Goal: Task Accomplishment & Management: Use online tool/utility

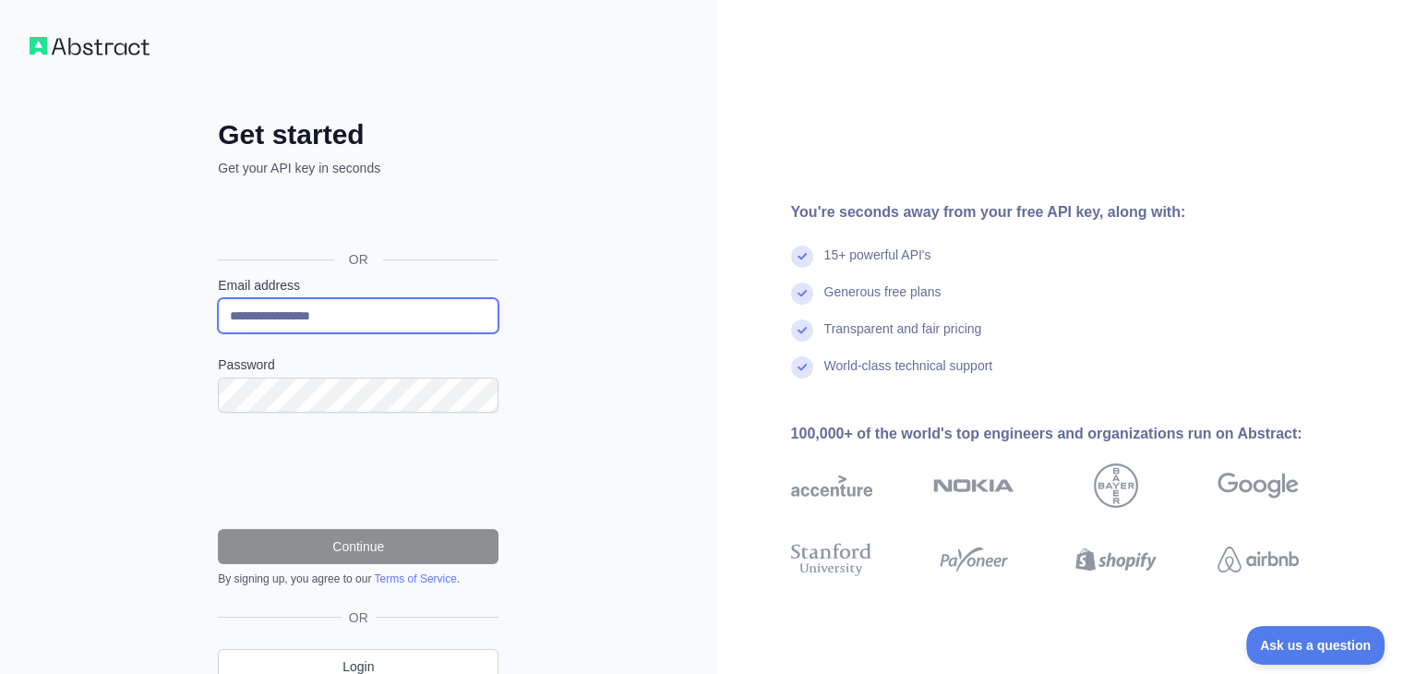
drag, startPoint x: 364, startPoint y: 307, endPoint x: 199, endPoint y: 307, distance: 164.3
click at [199, 307] on div "**********" at bounding box center [358, 415] width 354 height 595
paste input "*"
type input "**********"
click at [928, 484] on div at bounding box center [861, 486] width 140 height 74
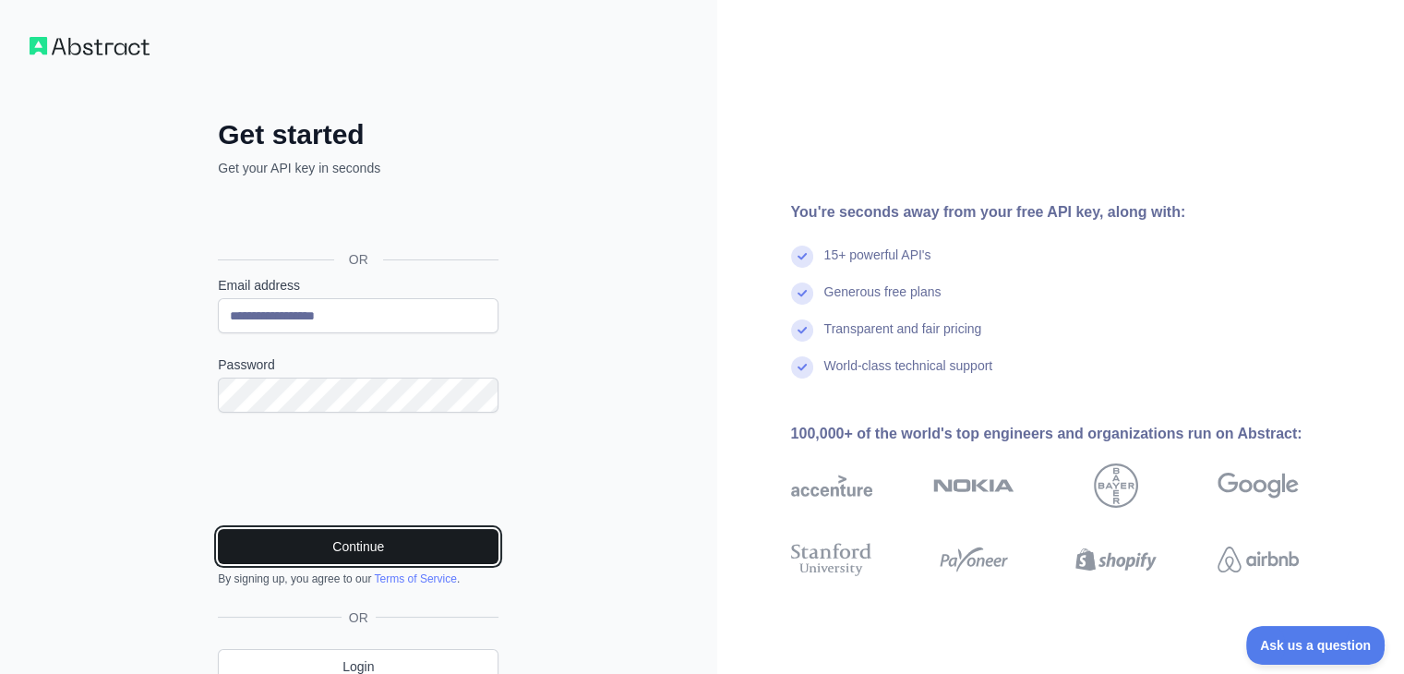
click at [354, 535] on button "Continue" at bounding box center [358, 546] width 281 height 35
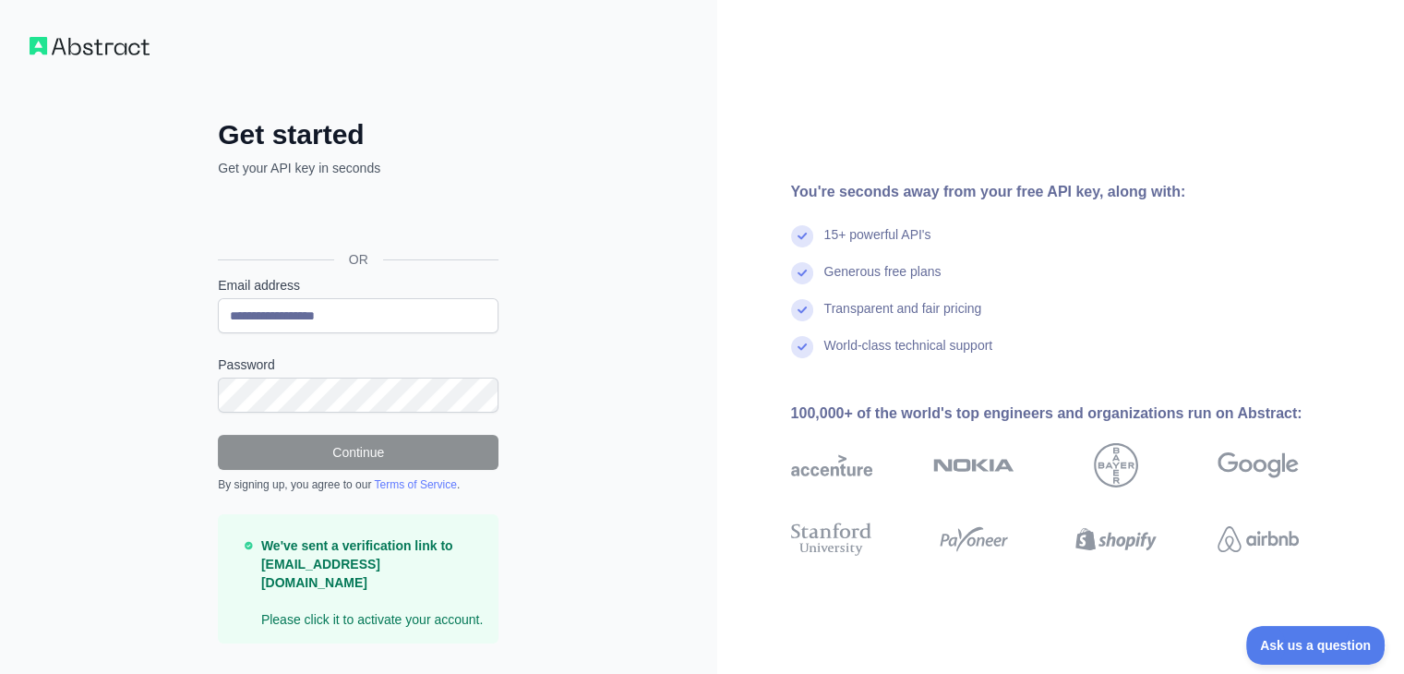
scroll to position [22, 0]
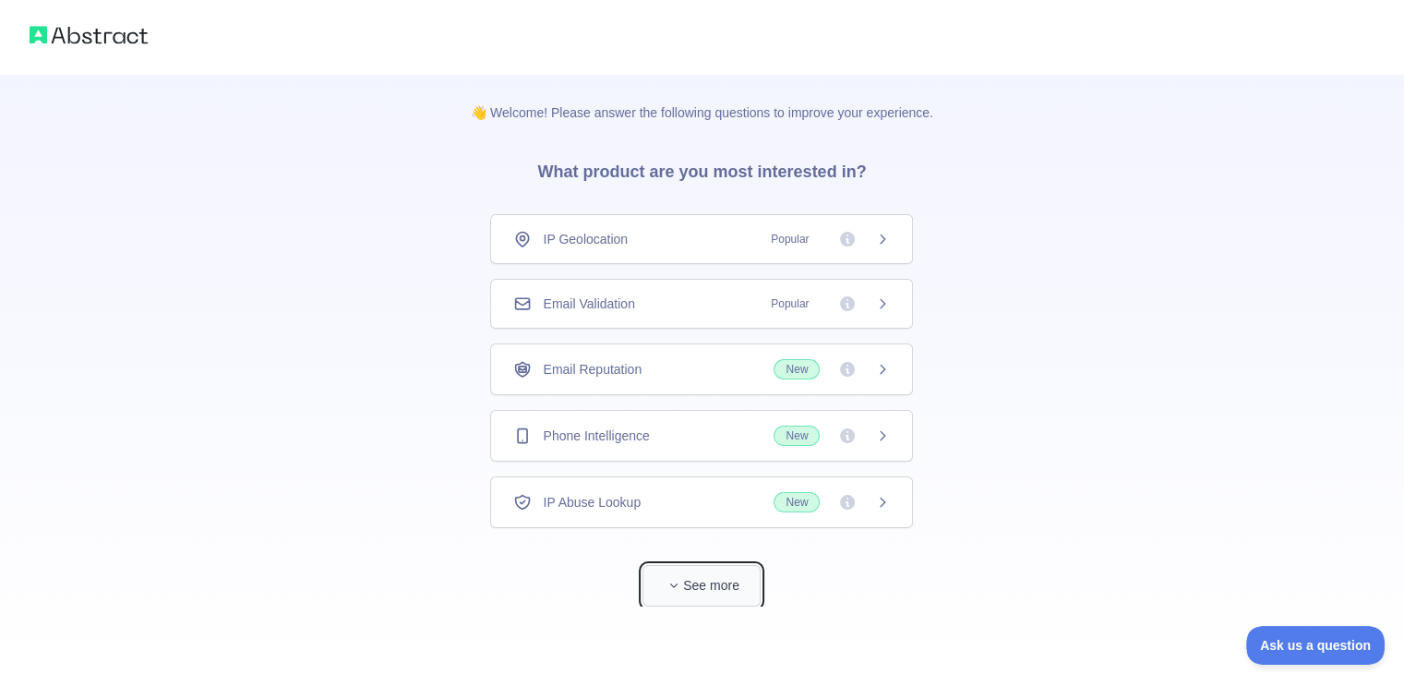
click at [690, 592] on button "See more" at bounding box center [701, 586] width 118 height 42
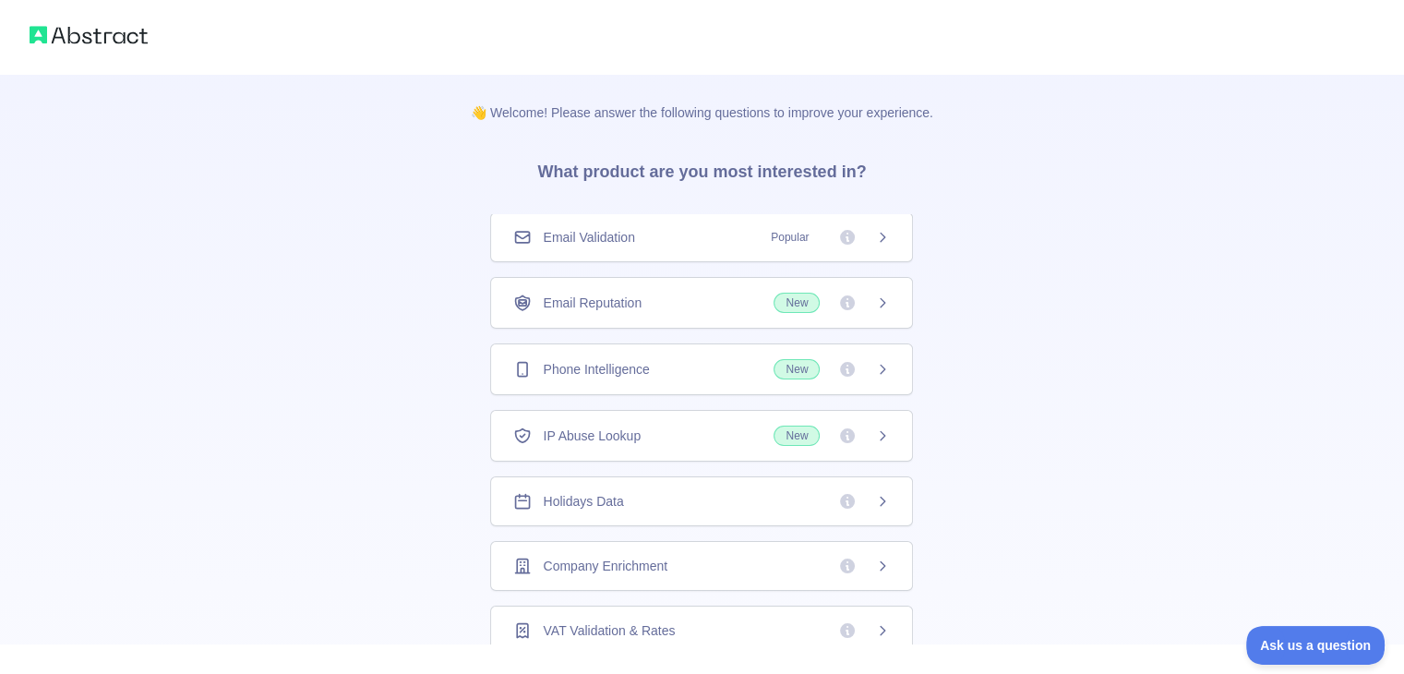
click at [647, 557] on span "Company Enrichment" at bounding box center [605, 566] width 125 height 18
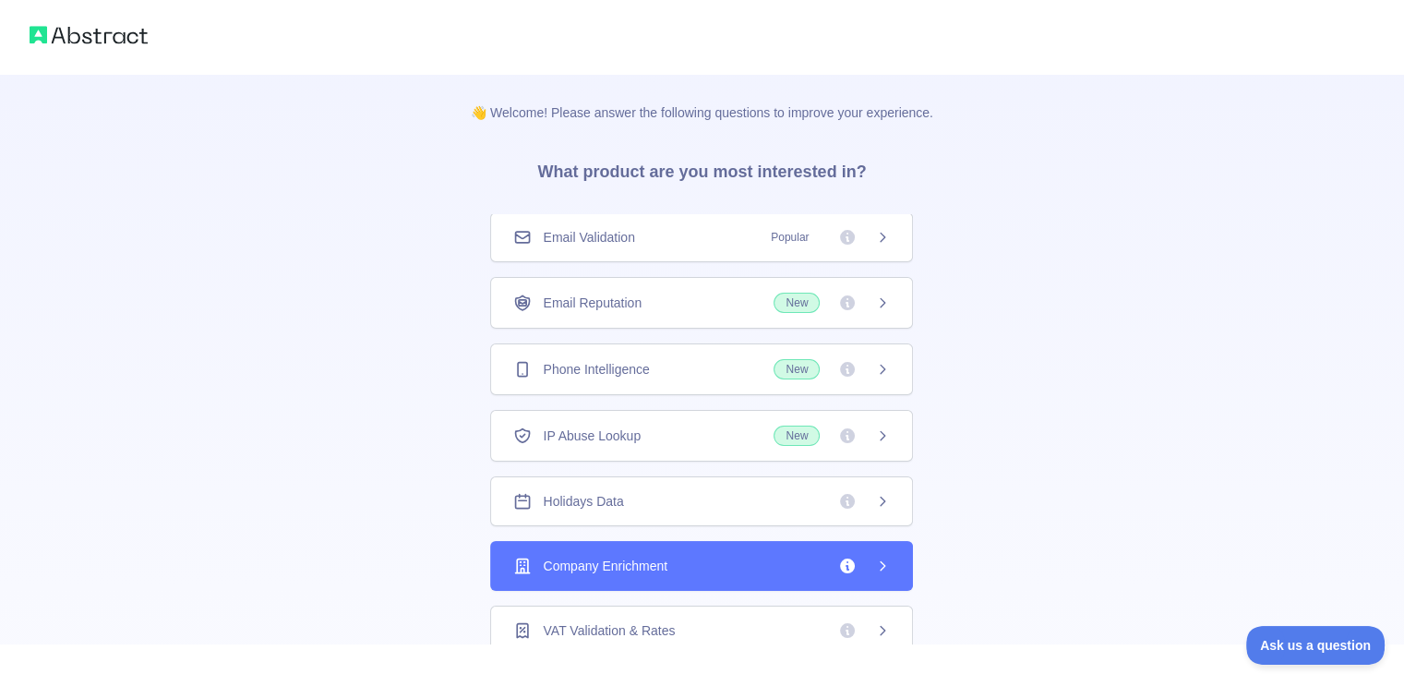
scroll to position [118, 0]
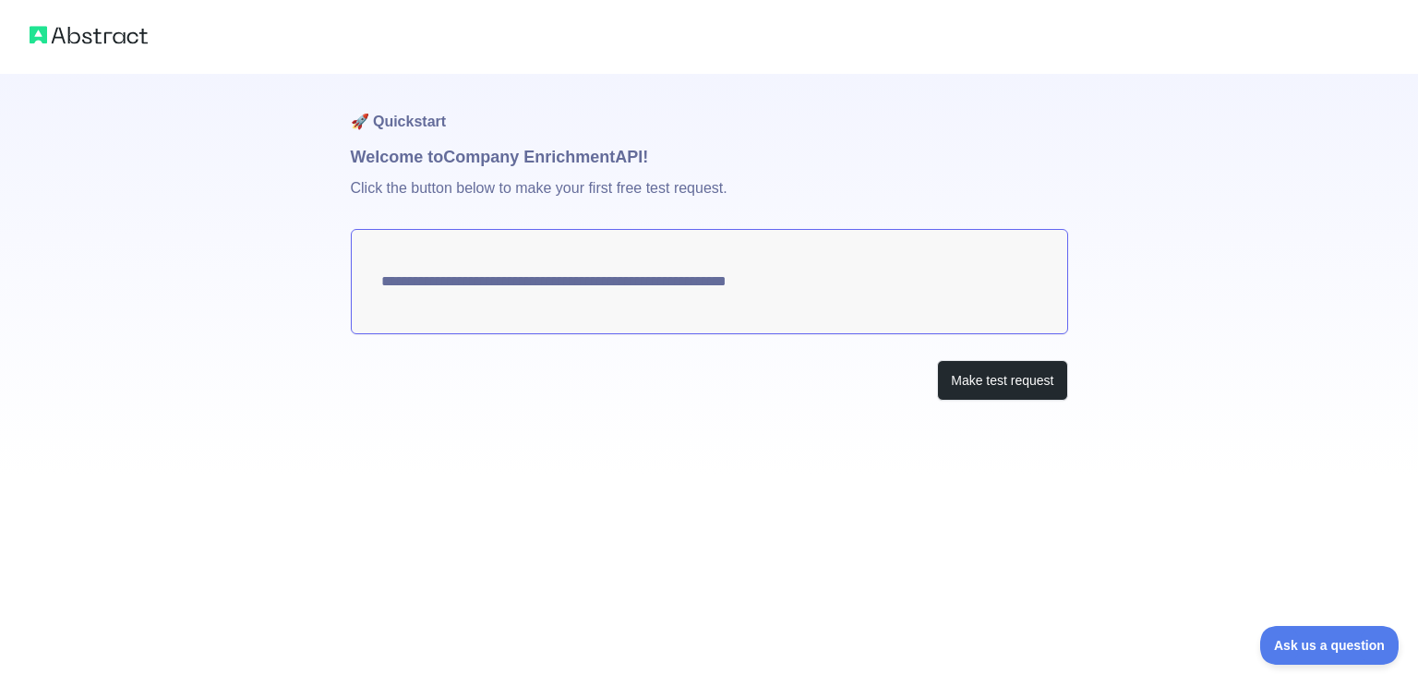
click at [489, 279] on textarea "**********" at bounding box center [709, 281] width 717 height 105
click at [978, 391] on button "Make test request" at bounding box center [1002, 381] width 130 height 42
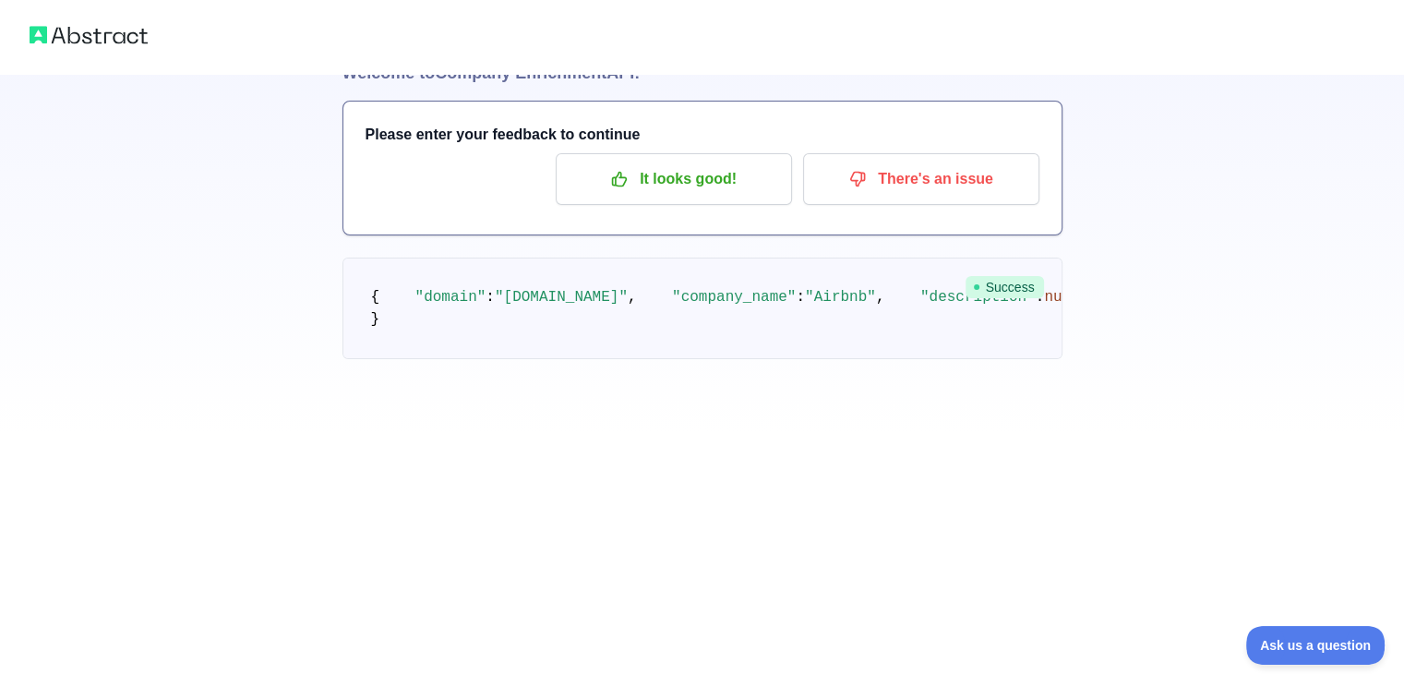
scroll to position [185, 0]
click at [672, 289] on span ""company_name"" at bounding box center [734, 297] width 124 height 17
click at [920, 289] on span ""description"" at bounding box center [977, 297] width 115 height 17
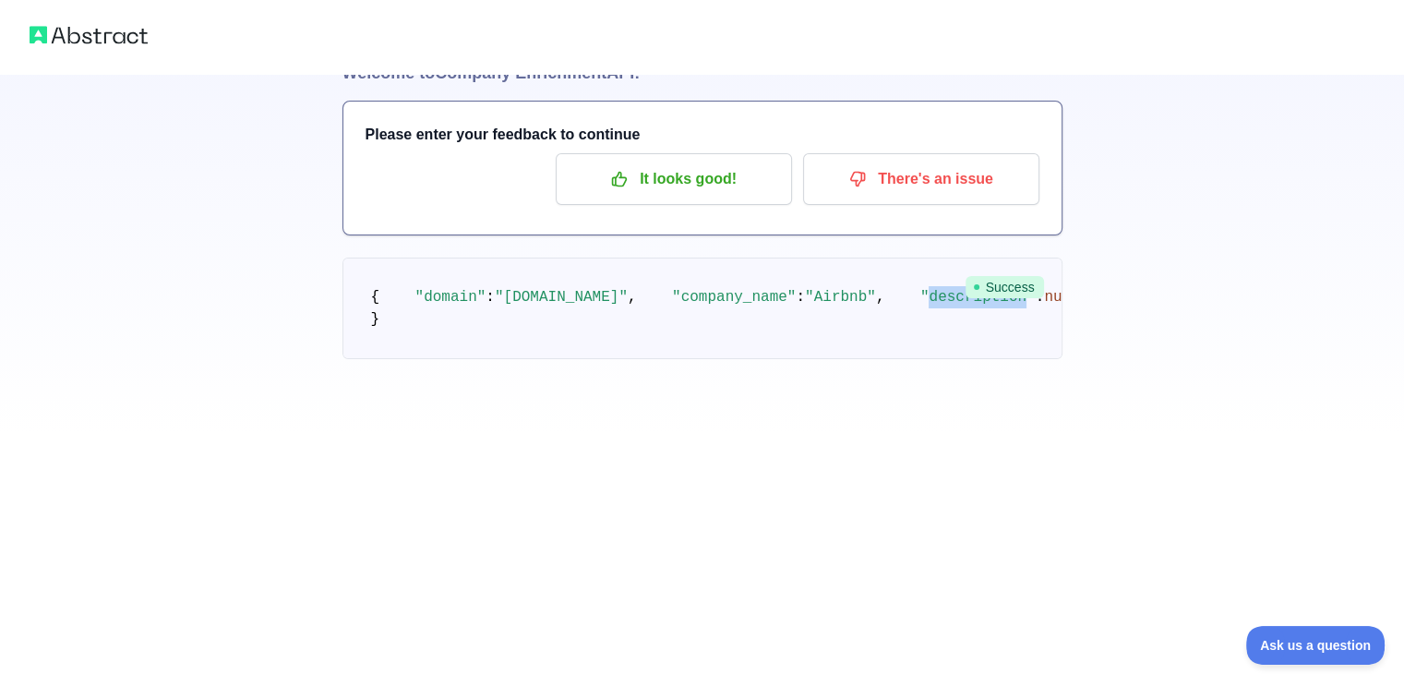
click at [420, 273] on pre "{ "domain" : "[DOMAIN_NAME]" , "company_name" : "Airbnb" , "description" : null…" at bounding box center [702, 309] width 720 height 102
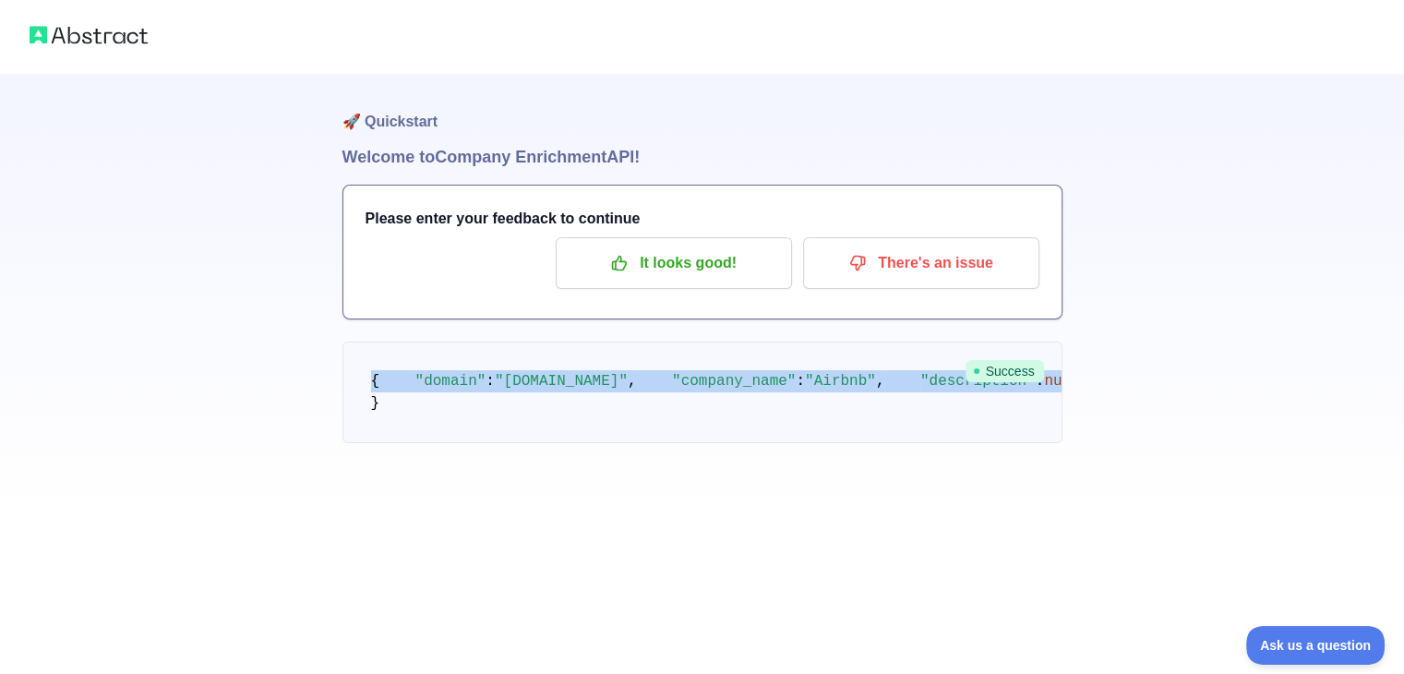
scroll to position [573, 0]
drag, startPoint x: 371, startPoint y: 360, endPoint x: 426, endPoint y: 535, distance: 183.9
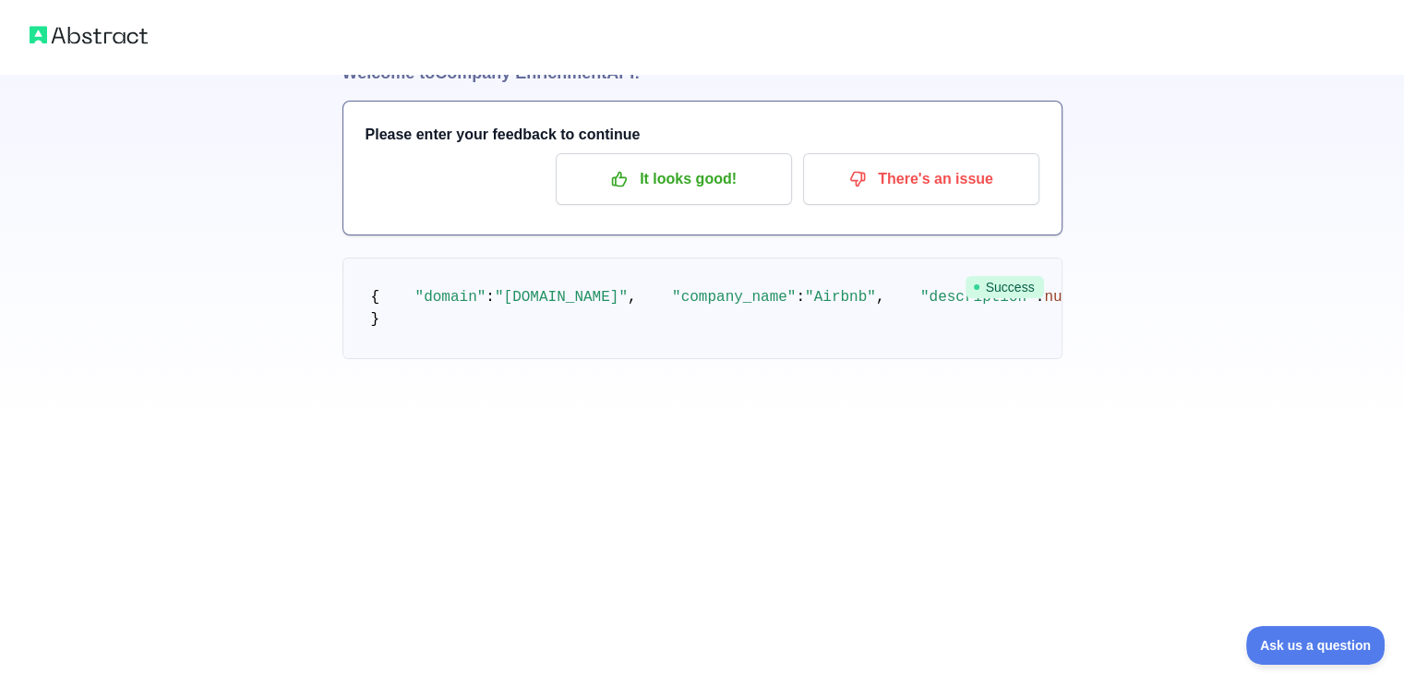
scroll to position [204, 0]
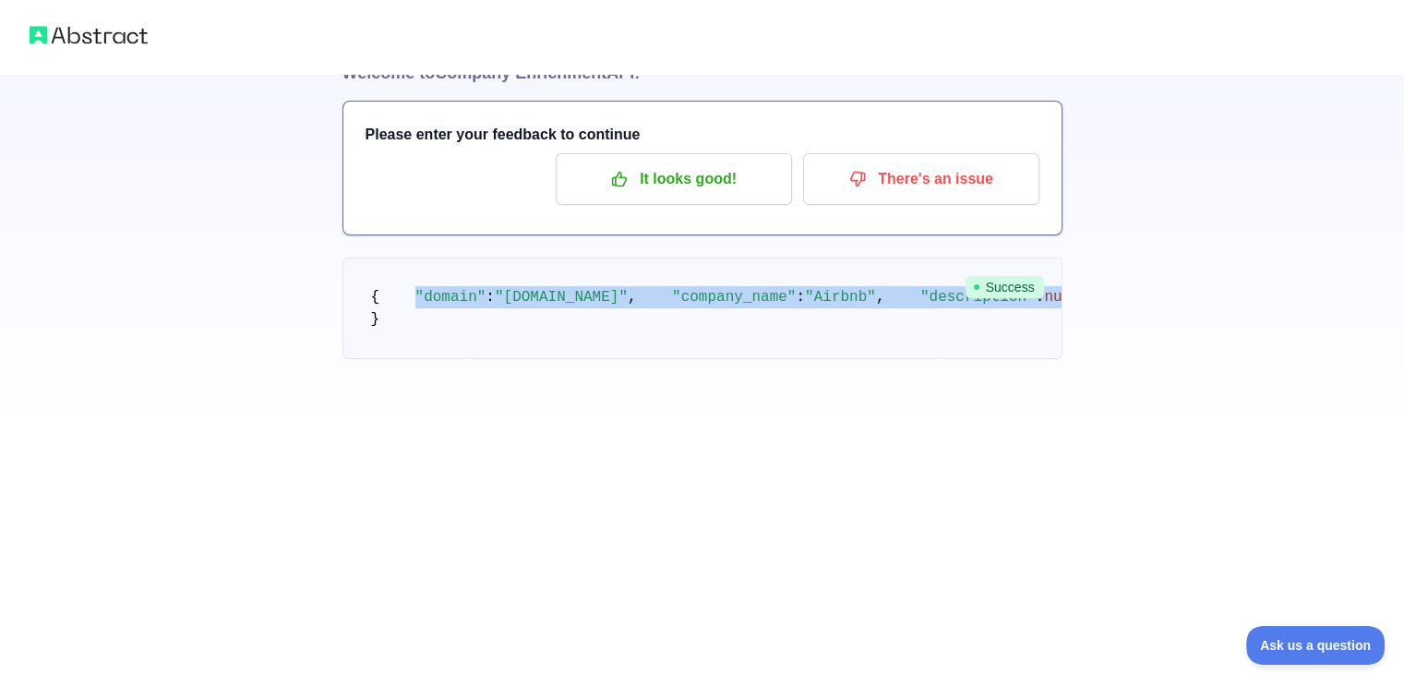
drag, startPoint x: 511, startPoint y: 267, endPoint x: 404, endPoint y: 197, distance: 128.0
click at [404, 258] on pre "{ "domain" : "[DOMAIN_NAME]" , "company_name" : "Airbnb" , "description" : null…" at bounding box center [702, 309] width 720 height 102
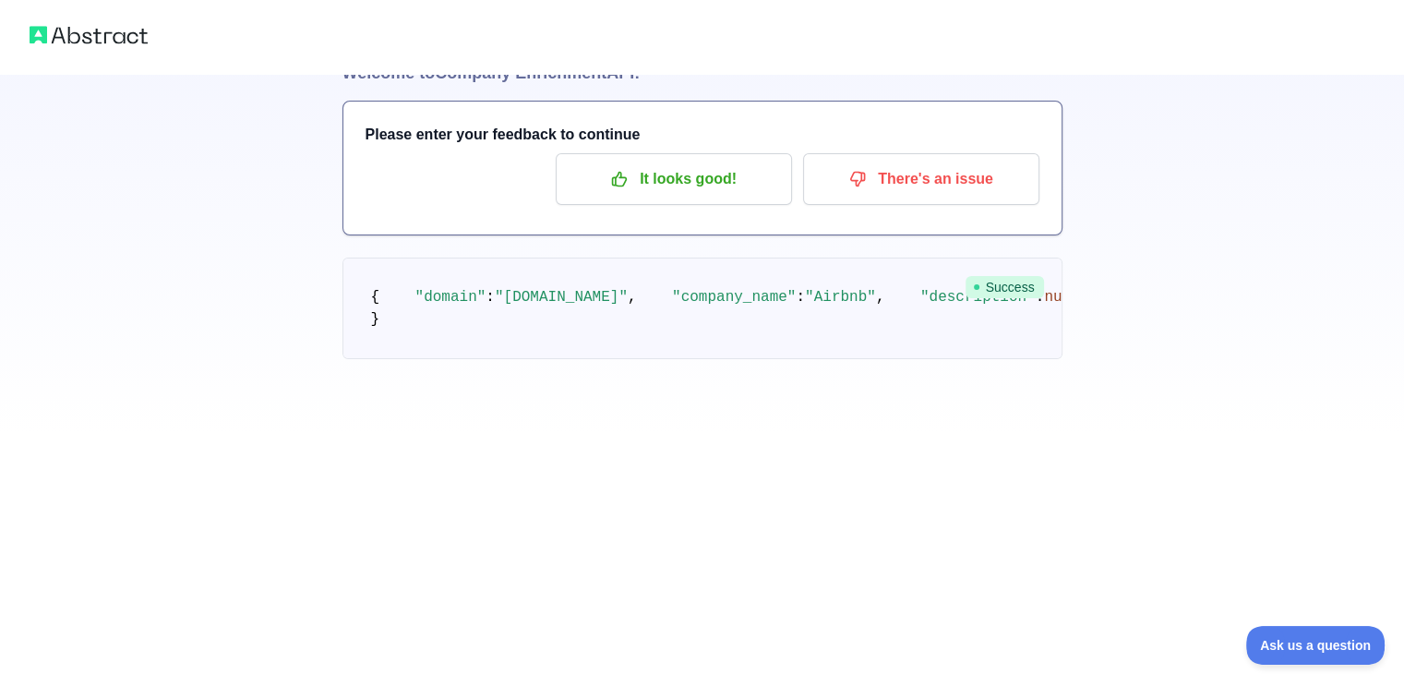
click at [695, 359] on pre "{ "domain" : "[DOMAIN_NAME]" , "company_name" : "Airbnb" , "description" : null…" at bounding box center [702, 309] width 720 height 102
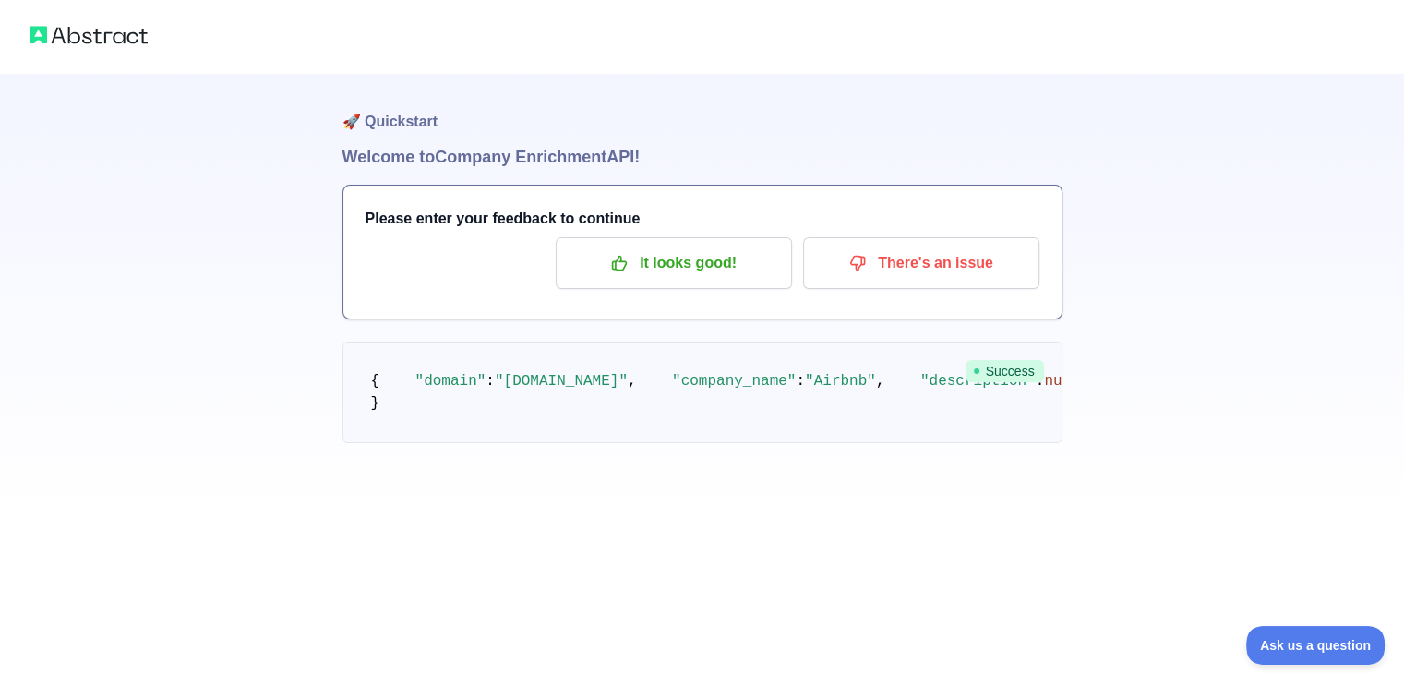
drag, startPoint x: 382, startPoint y: 558, endPoint x: 387, endPoint y: 186, distance: 373.0
click at [387, 342] on pre "{ "domain" : "[DOMAIN_NAME]" , "company_name" : "Airbnb" , "description" : null…" at bounding box center [702, 393] width 720 height 102
click at [574, 433] on pre "{ "domain" : "[DOMAIN_NAME]" , "company_name" : "Airbnb" , "description" : null…" at bounding box center [702, 393] width 720 height 102
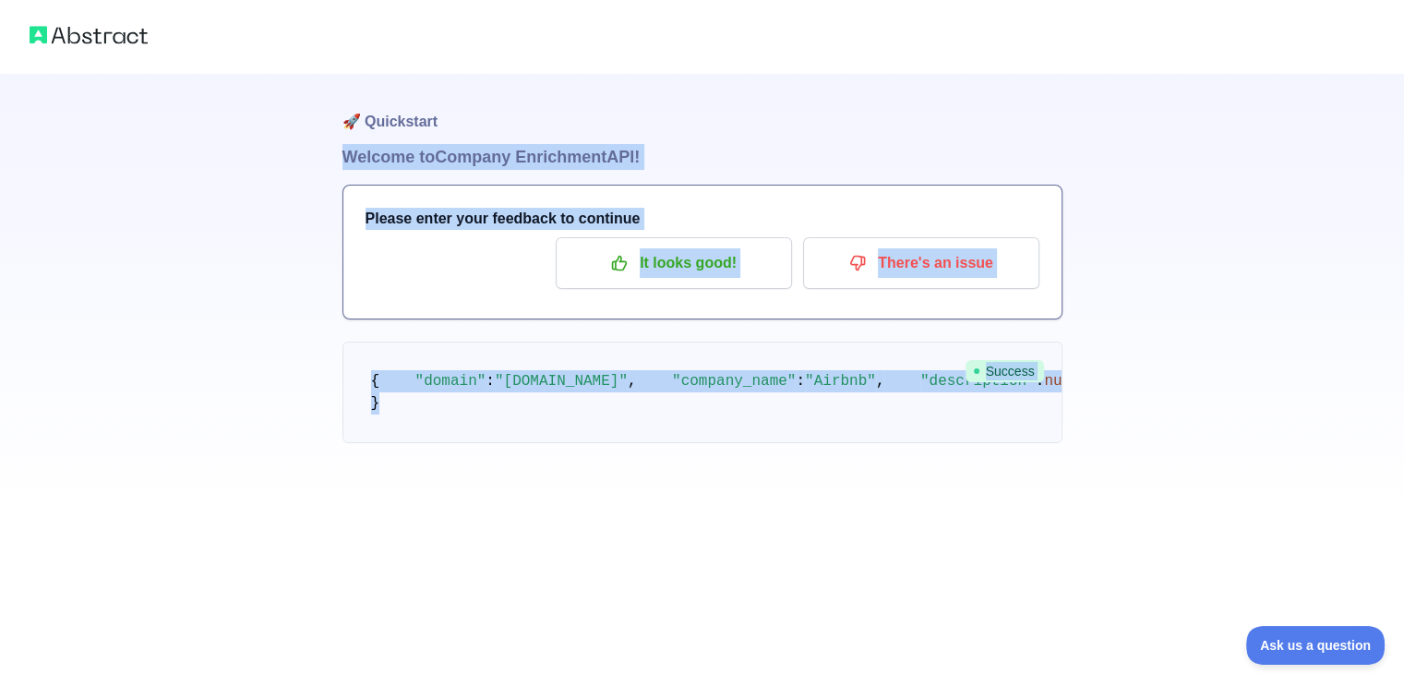
scroll to position [0, 0]
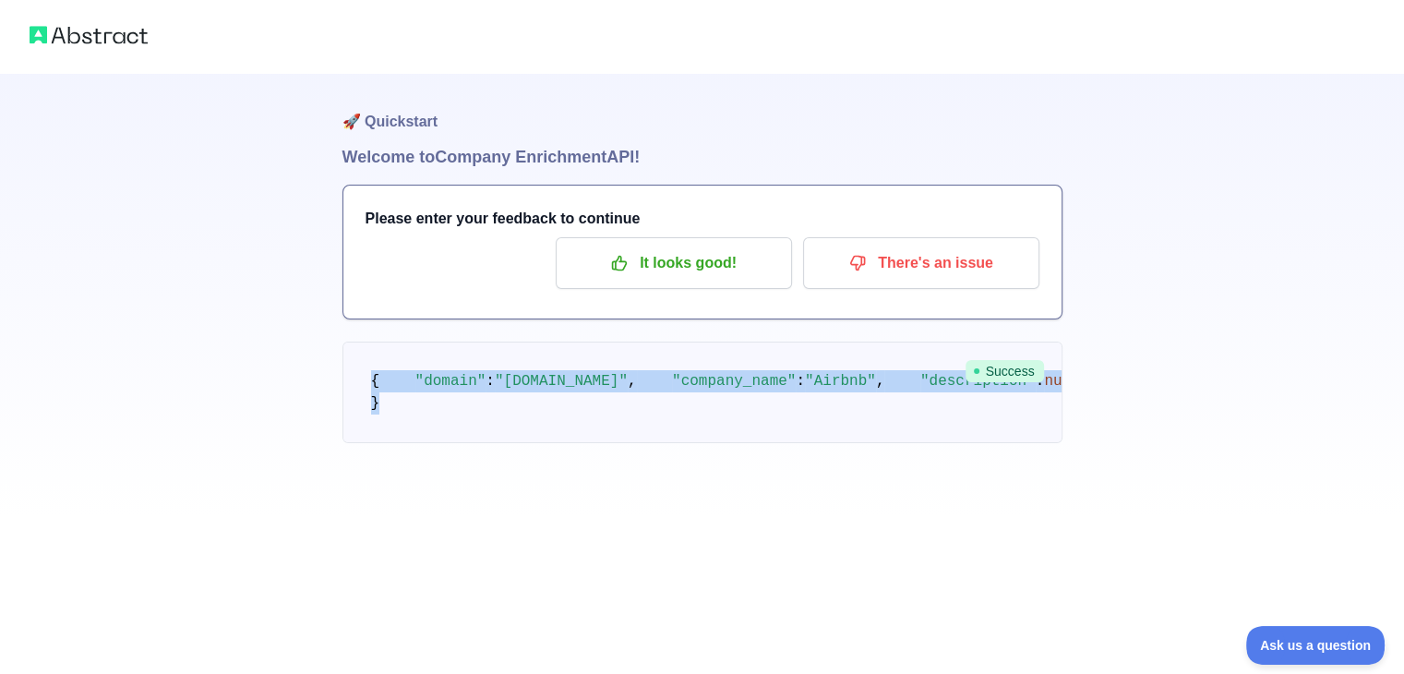
drag, startPoint x: 371, startPoint y: 449, endPoint x: 366, endPoint y: 380, distance: 68.5
click at [366, 380] on pre "{ "domain" : "[DOMAIN_NAME]" , "company_name" : "Airbnb" , "description" : null…" at bounding box center [702, 393] width 720 height 102
